Goal: Complete application form

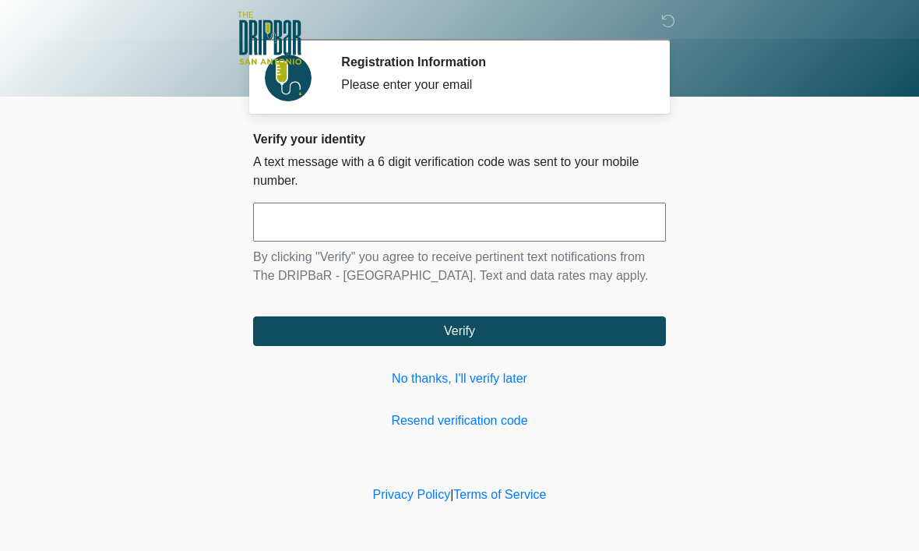
scroll to position [1, 0]
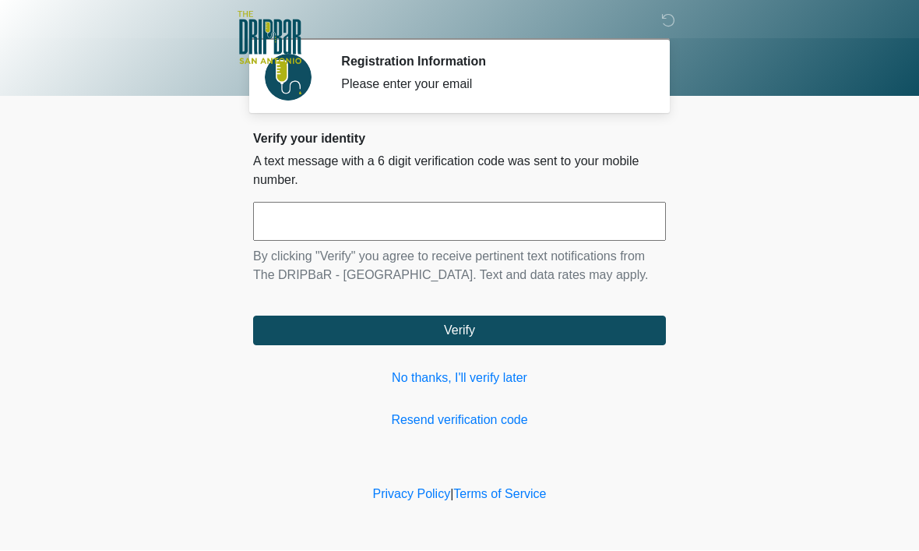
click at [582, 215] on input "text" at bounding box center [459, 221] width 413 height 39
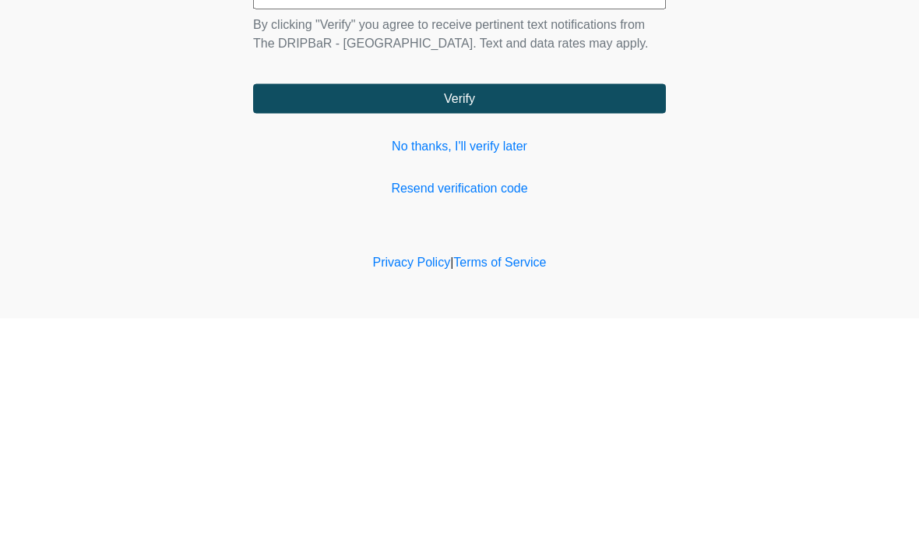
type input "******"
click at [312, 316] on button "Verify" at bounding box center [459, 331] width 413 height 30
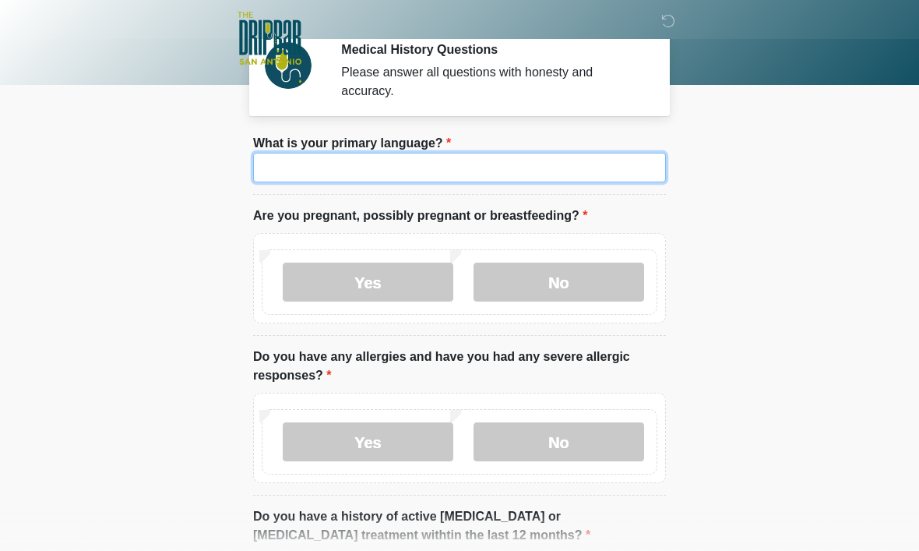
click at [302, 171] on input "What is your primary language?" at bounding box center [459, 168] width 413 height 30
type input "*"
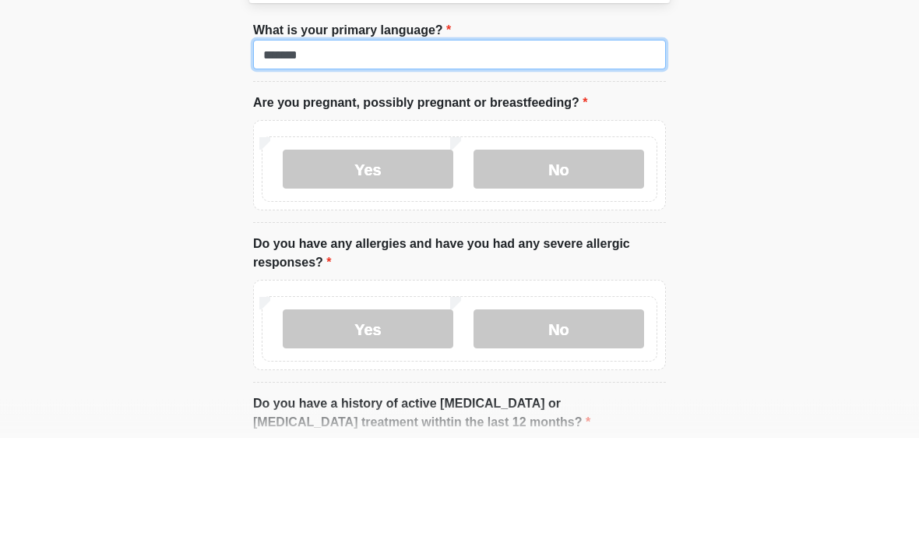
type input "*******"
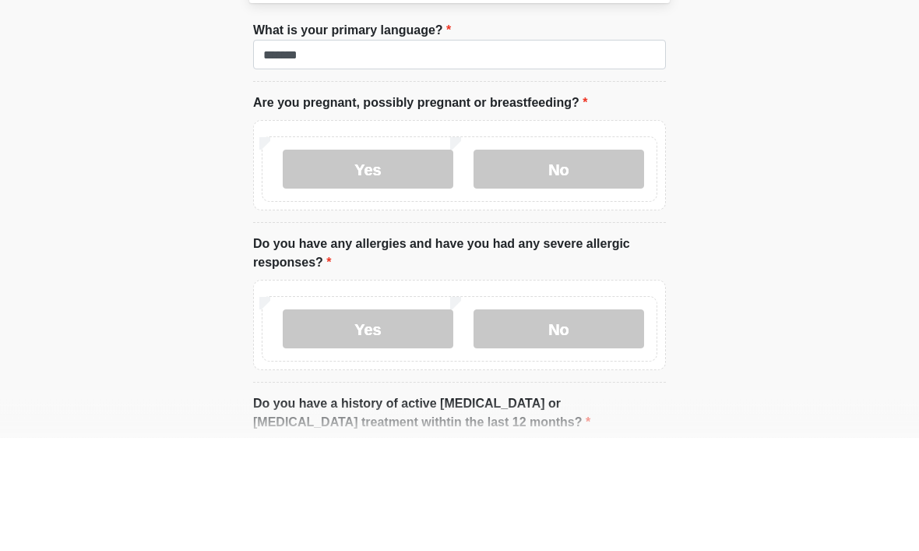
click at [540, 263] on label "No" at bounding box center [559, 282] width 171 height 39
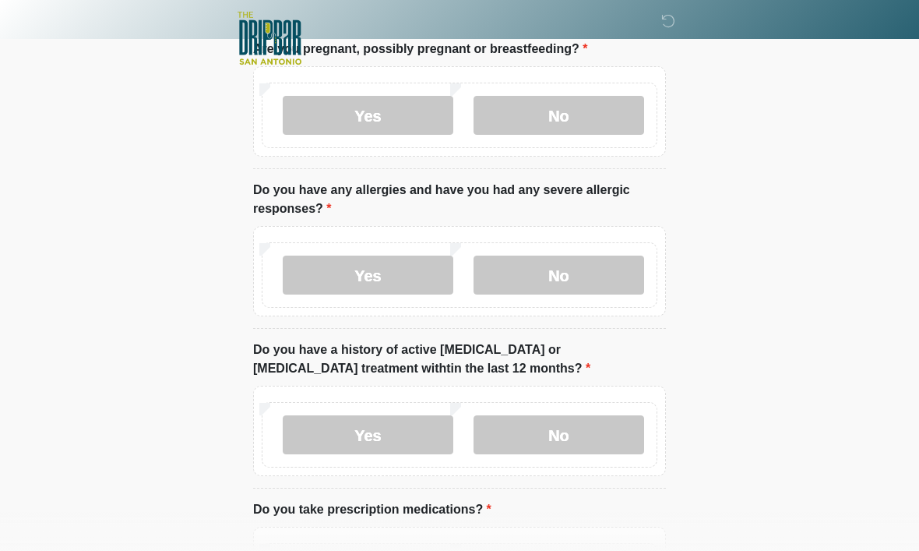
scroll to position [213, 0]
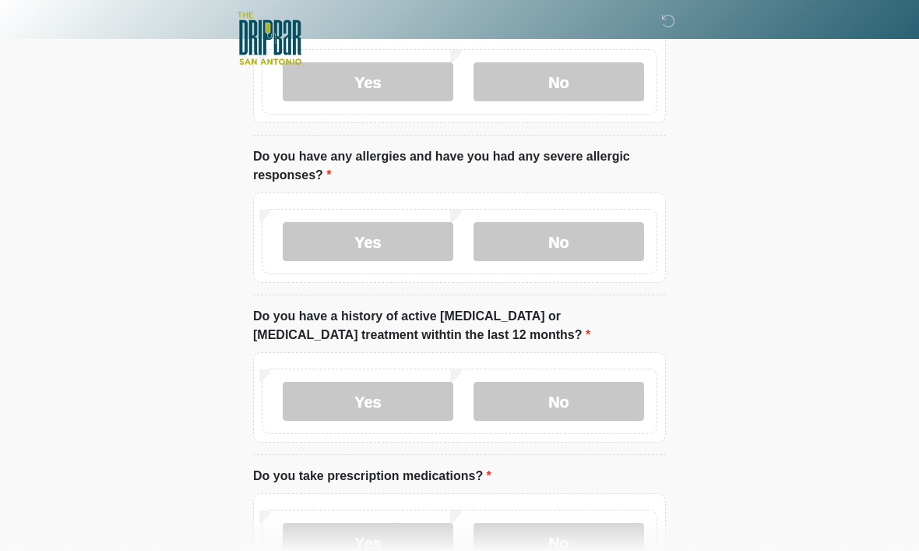
click at [586, 240] on label "No" at bounding box center [559, 241] width 171 height 39
click at [586, 410] on label "No" at bounding box center [559, 401] width 171 height 39
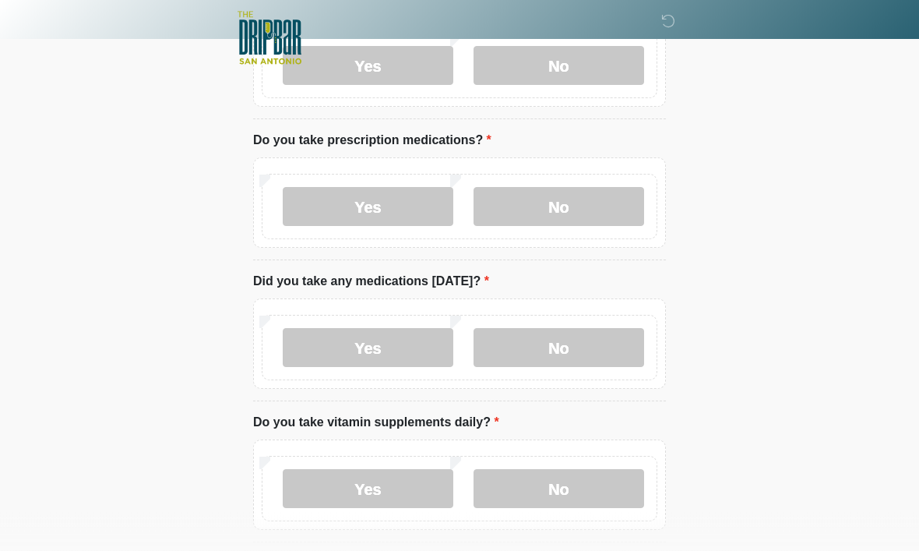
click at [587, 193] on label "No" at bounding box center [559, 207] width 171 height 39
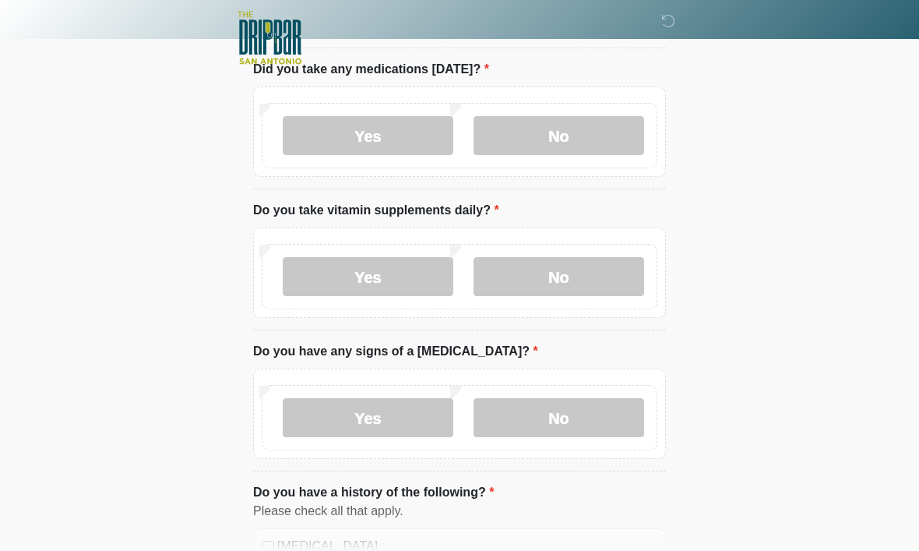
scroll to position [801, 0]
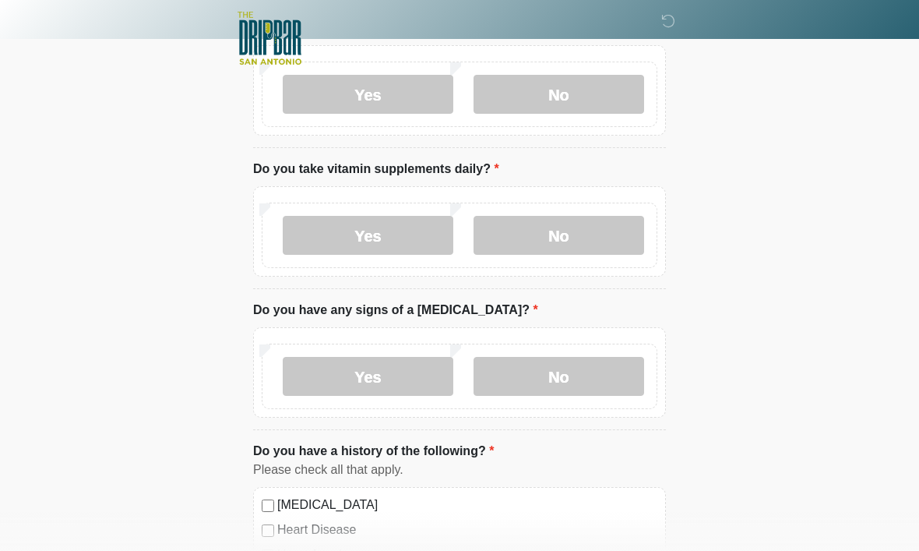
click at [585, 99] on label "No" at bounding box center [559, 94] width 171 height 39
click at [593, 244] on label "No" at bounding box center [559, 235] width 171 height 39
click at [583, 381] on label "No" at bounding box center [559, 376] width 171 height 39
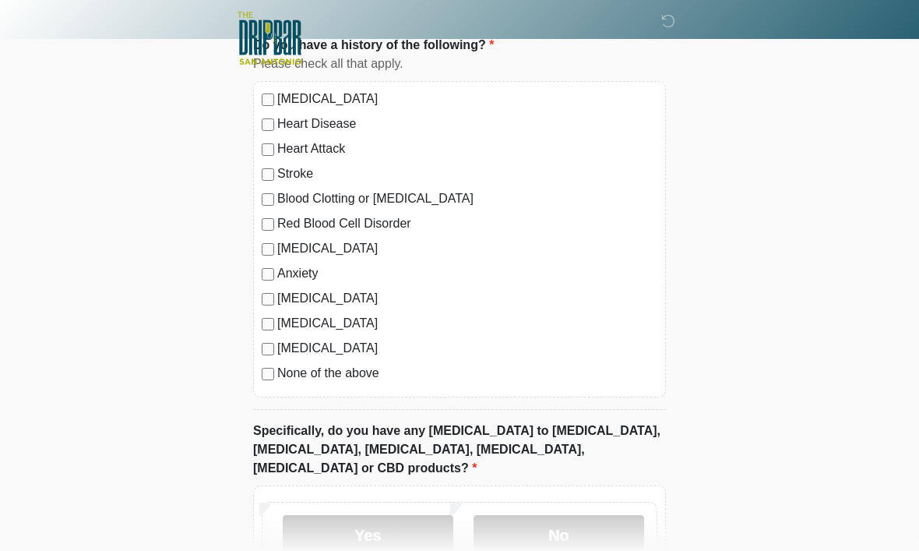
scroll to position [1206, 0]
click at [259, 368] on div "High Blood Pressure Heart Disease Heart Attack Stroke Blood Clotting or Bleedin…" at bounding box center [459, 240] width 413 height 316
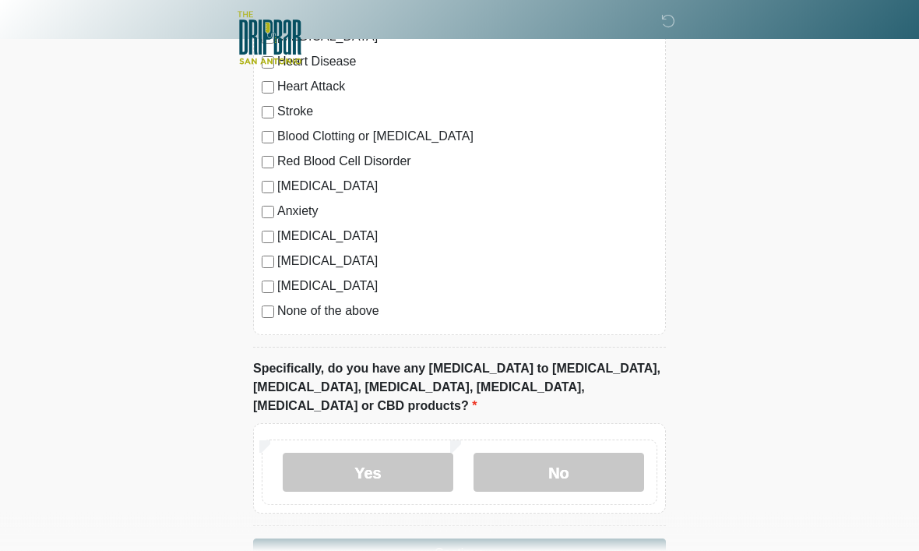
scroll to position [1296, 0]
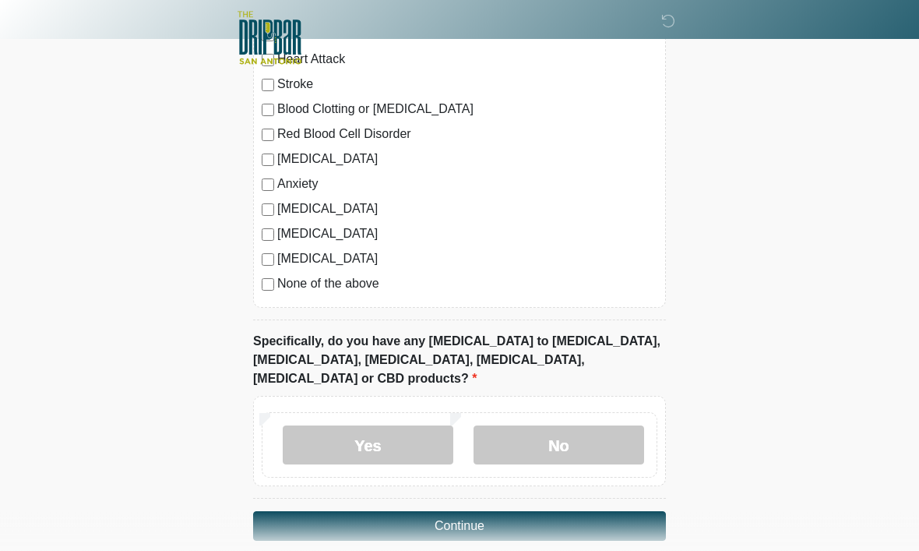
click at [604, 426] on label "No" at bounding box center [559, 445] width 171 height 39
click at [307, 512] on button "Continue" at bounding box center [459, 527] width 413 height 30
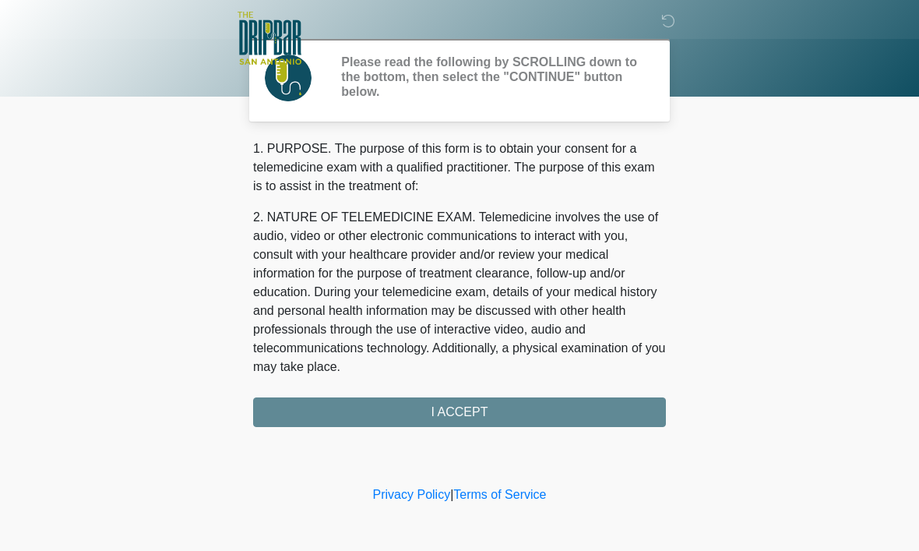
scroll to position [0, 0]
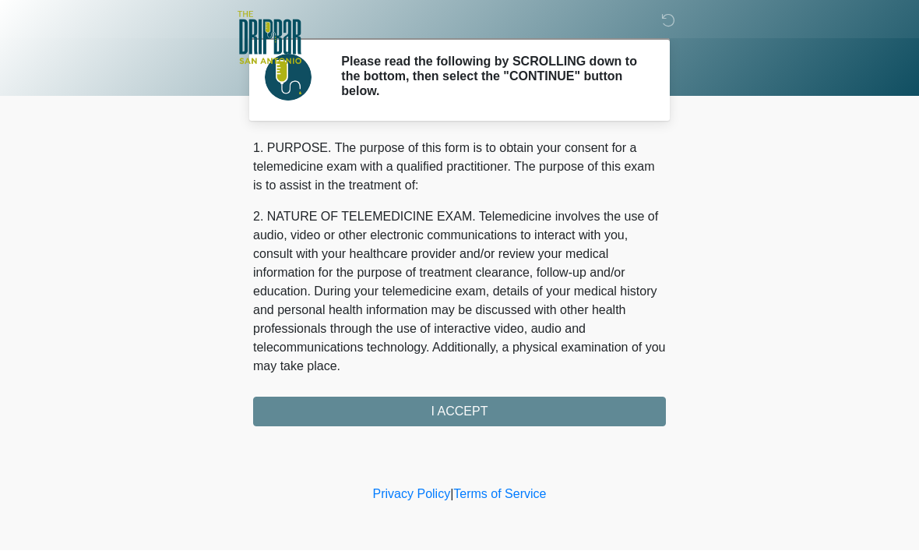
click at [632, 403] on div "1. PURPOSE. The purpose of this form is to obtain your consent for a telemedici…" at bounding box center [459, 282] width 413 height 287
click at [499, 409] on div "1. PURPOSE. The purpose of this form is to obtain your consent for a telemedici…" at bounding box center [459, 282] width 413 height 287
click at [471, 409] on div "1. PURPOSE. The purpose of this form is to obtain your consent for a telemedici…" at bounding box center [459, 282] width 413 height 287
click at [468, 407] on div "1. PURPOSE. The purpose of this form is to obtain your consent for a telemedici…" at bounding box center [459, 282] width 413 height 287
click at [449, 400] on div "1. PURPOSE. The purpose of this form is to obtain your consent for a telemedici…" at bounding box center [459, 282] width 413 height 287
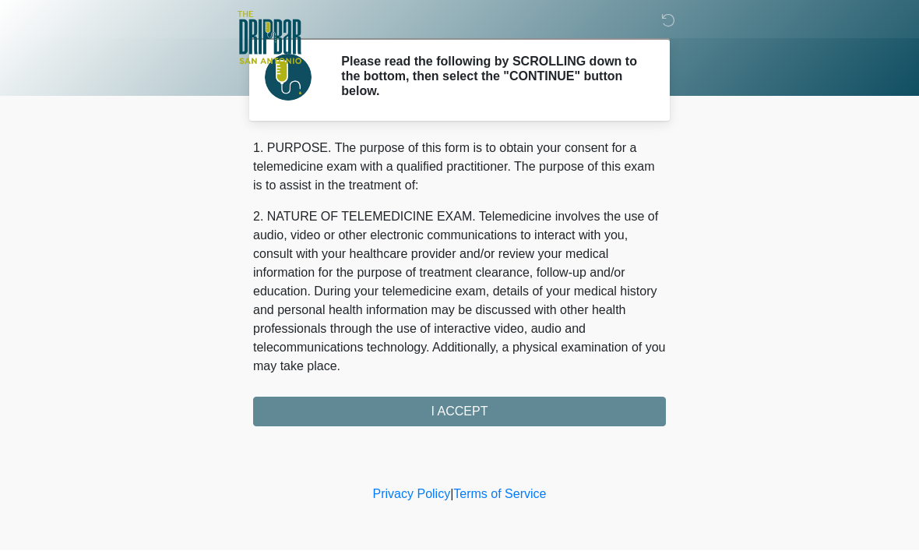
click at [449, 400] on div "1. PURPOSE. The purpose of this form is to obtain your consent for a telemedici…" at bounding box center [459, 282] width 413 height 287
click at [456, 419] on div "1. PURPOSE. The purpose of this form is to obtain your consent for a telemedici…" at bounding box center [459, 282] width 413 height 287
click at [453, 407] on div "1. PURPOSE. The purpose of this form is to obtain your consent for a telemedici…" at bounding box center [459, 282] width 413 height 287
click at [462, 414] on div "1. PURPOSE. The purpose of this form is to obtain your consent for a telemedici…" at bounding box center [459, 282] width 413 height 287
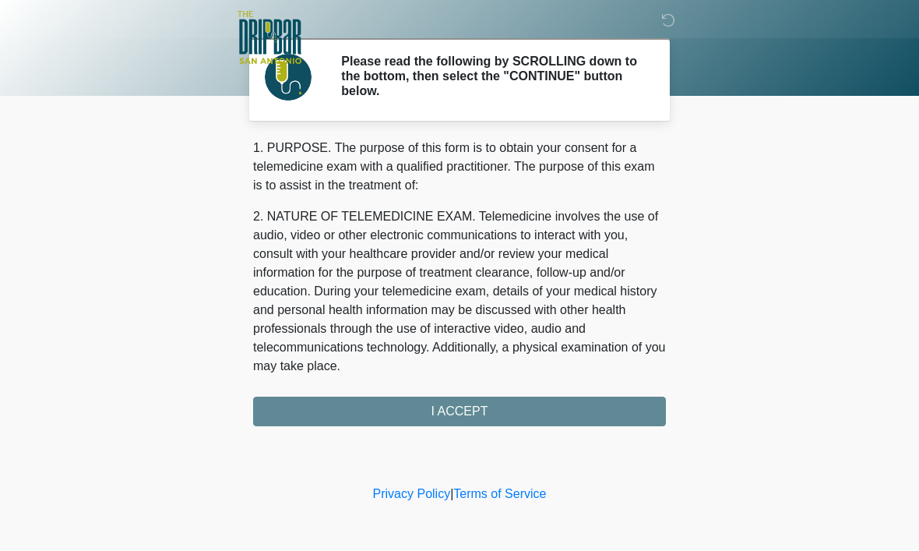
click at [577, 415] on div "1. PURPOSE. The purpose of this form is to obtain your consent for a telemedici…" at bounding box center [459, 282] width 413 height 287
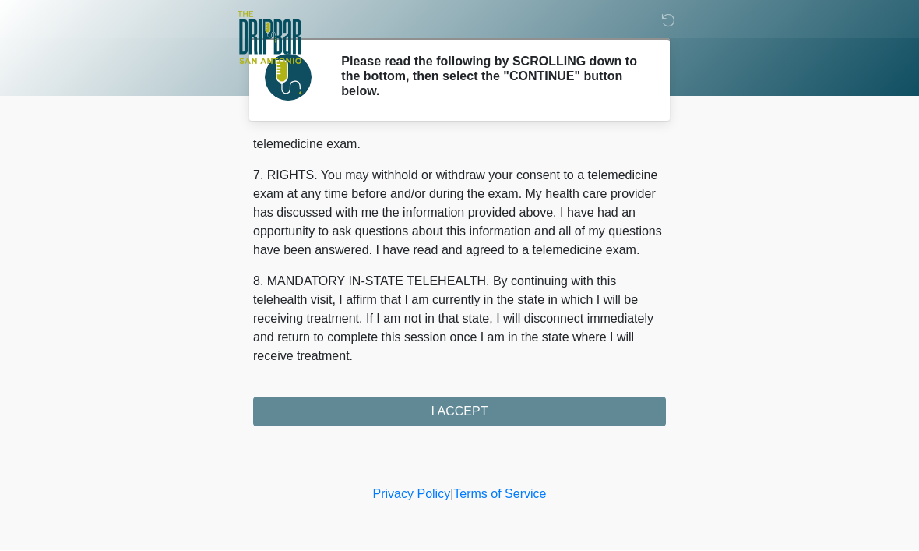
scroll to position [702, 0]
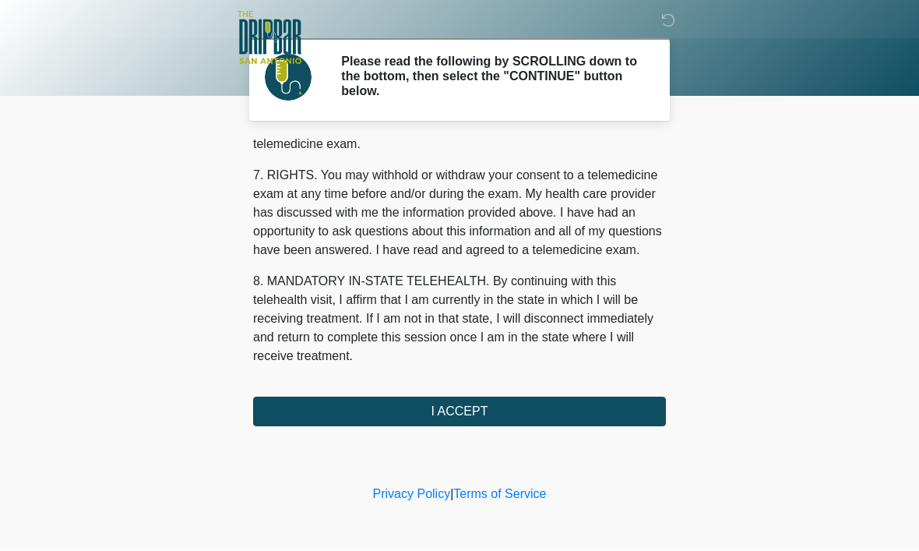
click at [500, 412] on button "I ACCEPT" at bounding box center [459, 412] width 413 height 30
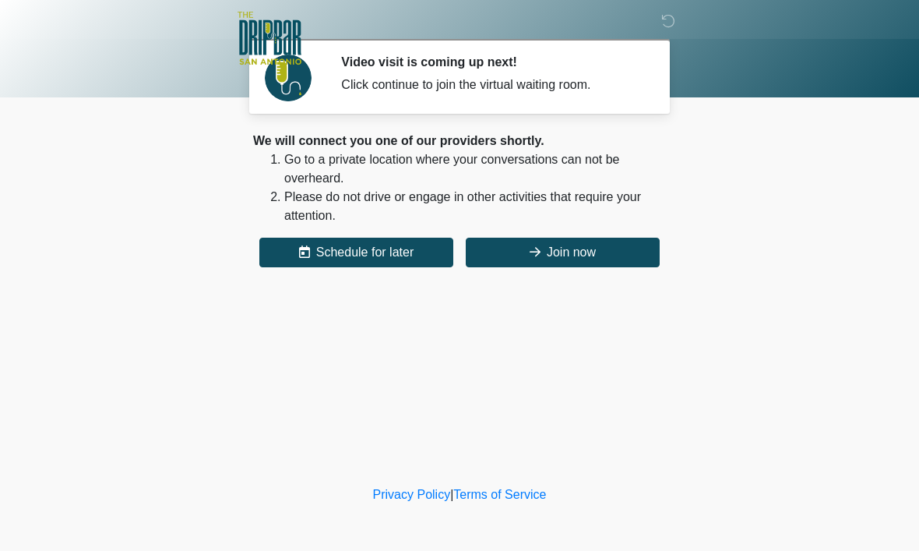
click at [575, 250] on button "Join now" at bounding box center [563, 253] width 194 height 30
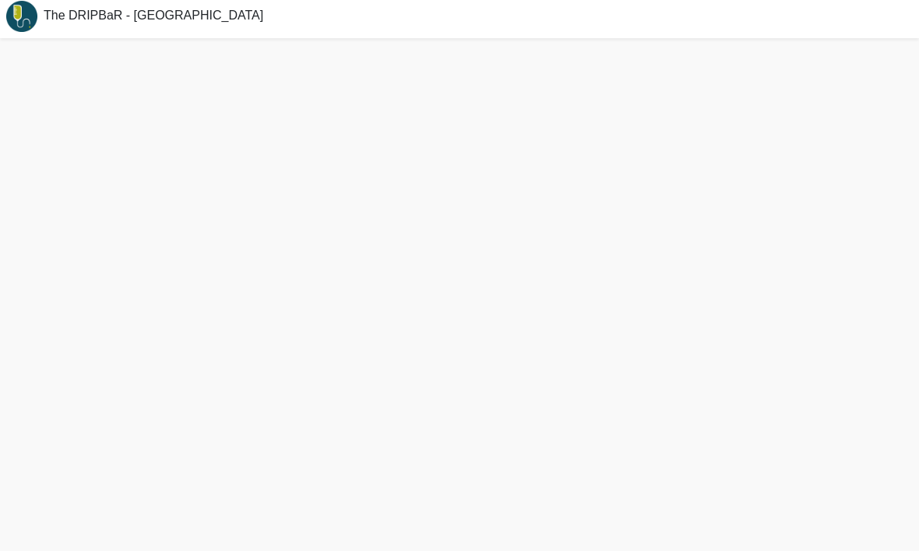
scroll to position [5, 0]
